Goal: Find specific page/section: Find specific page/section

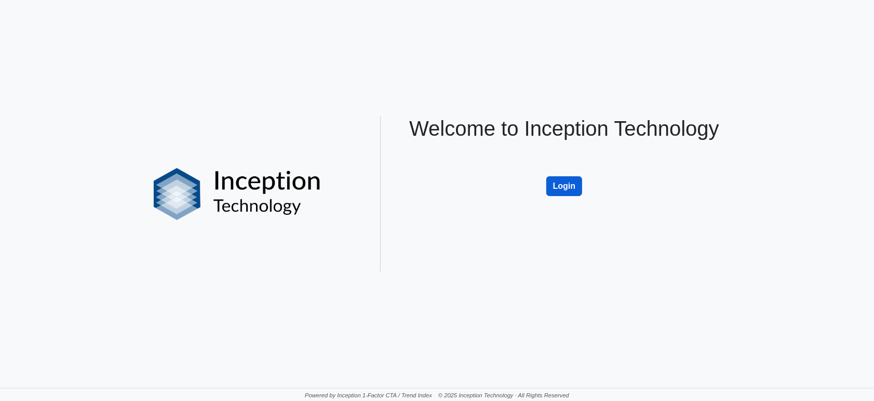
click at [560, 185] on button "Login" at bounding box center [565, 186] width 36 height 20
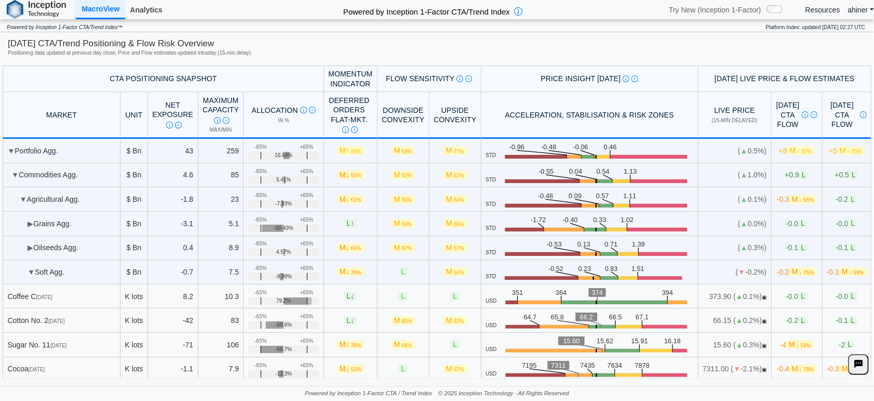
click at [145, 8] on link "Analytics" at bounding box center [146, 10] width 41 height 18
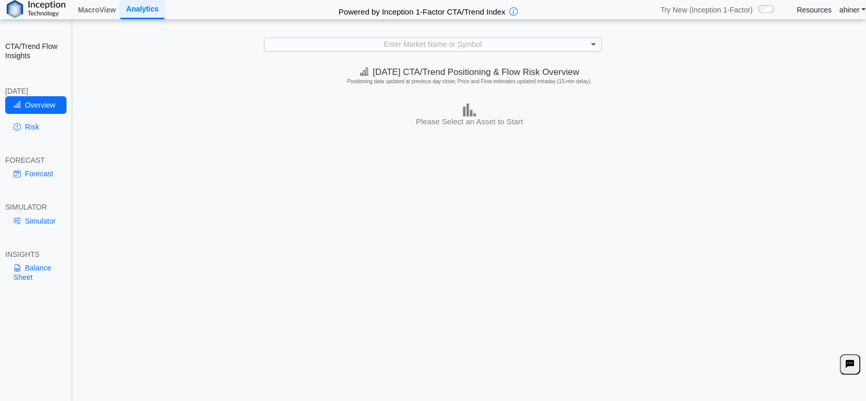
click at [595, 45] on span at bounding box center [594, 44] width 13 height 13
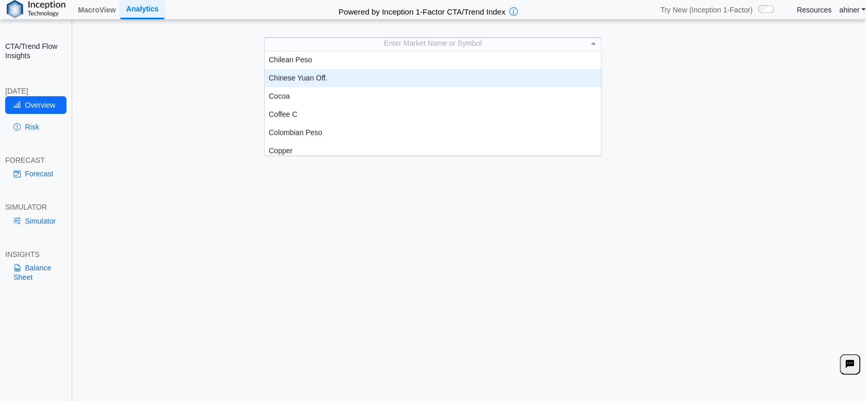
scroll to position [404, 0]
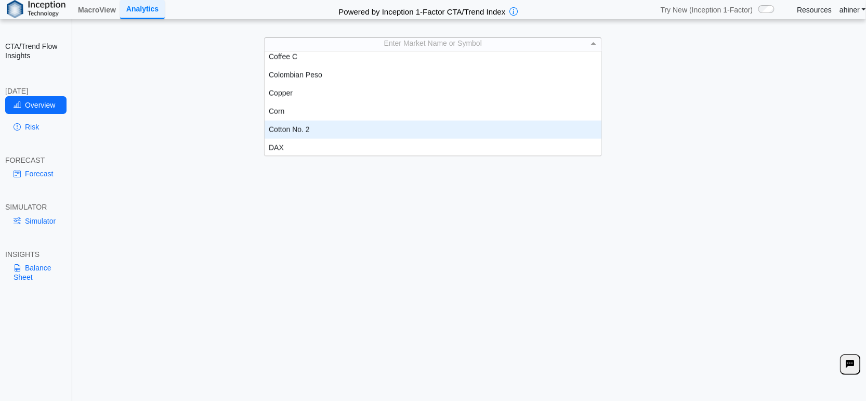
click at [392, 134] on div "Cotton No. 2" at bounding box center [432, 130] width 337 height 18
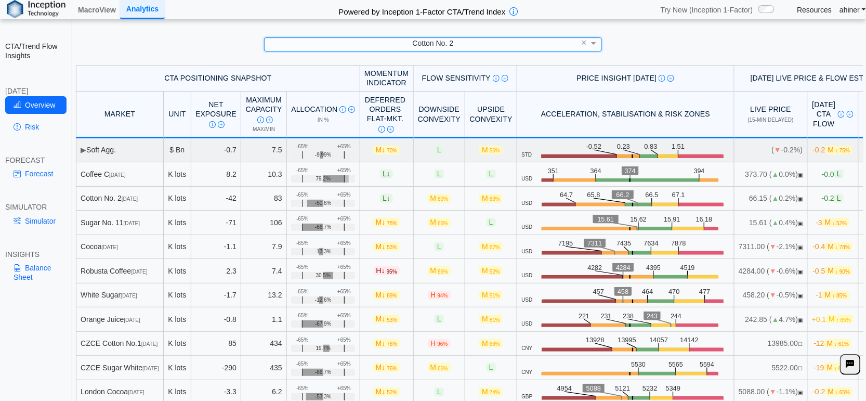
scroll to position [38, 0]
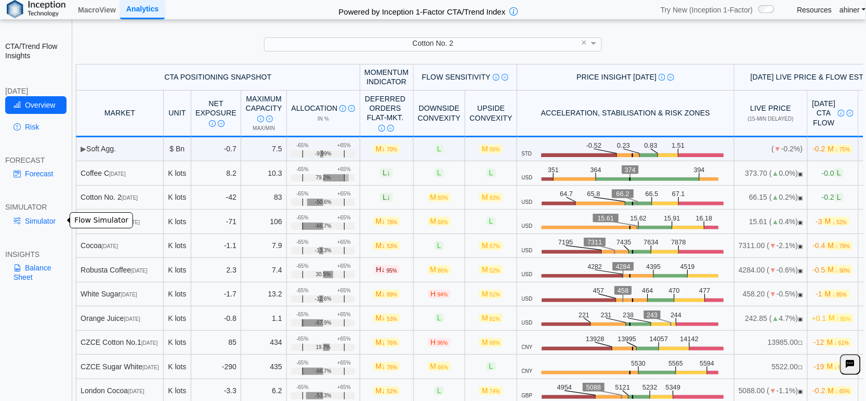
click at [39, 222] on link "Simulator" at bounding box center [35, 221] width 61 height 18
